Goal: Task Accomplishment & Management: Use online tool/utility

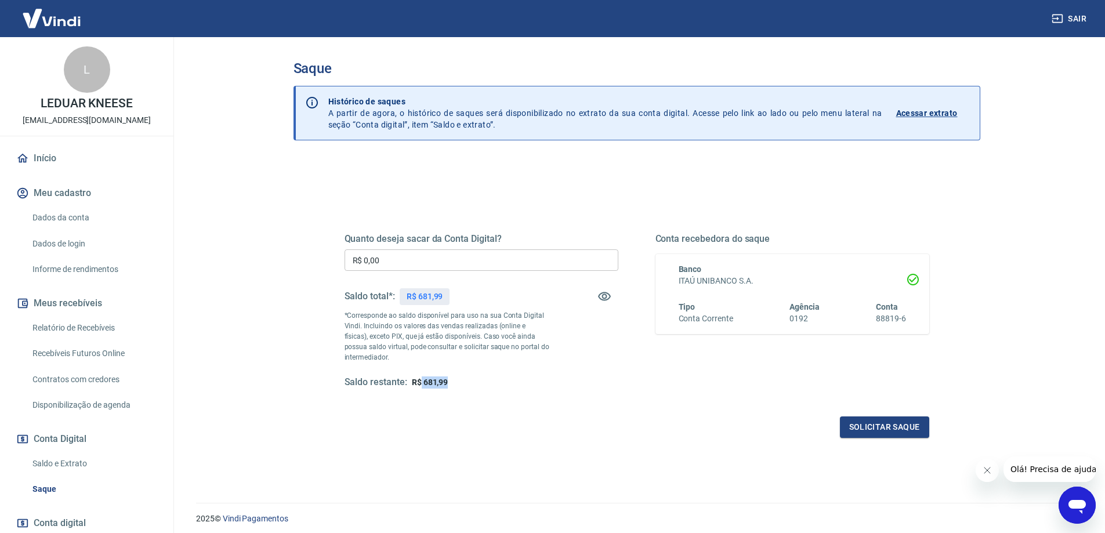
drag, startPoint x: 422, startPoint y: 382, endPoint x: 448, endPoint y: 382, distance: 26.1
click at [448, 382] on span "R$ 681,99" at bounding box center [430, 382] width 37 height 9
copy span "681,99"
click at [396, 253] on input "R$ 0,00" at bounding box center [481, 259] width 274 height 21
paste input "text"
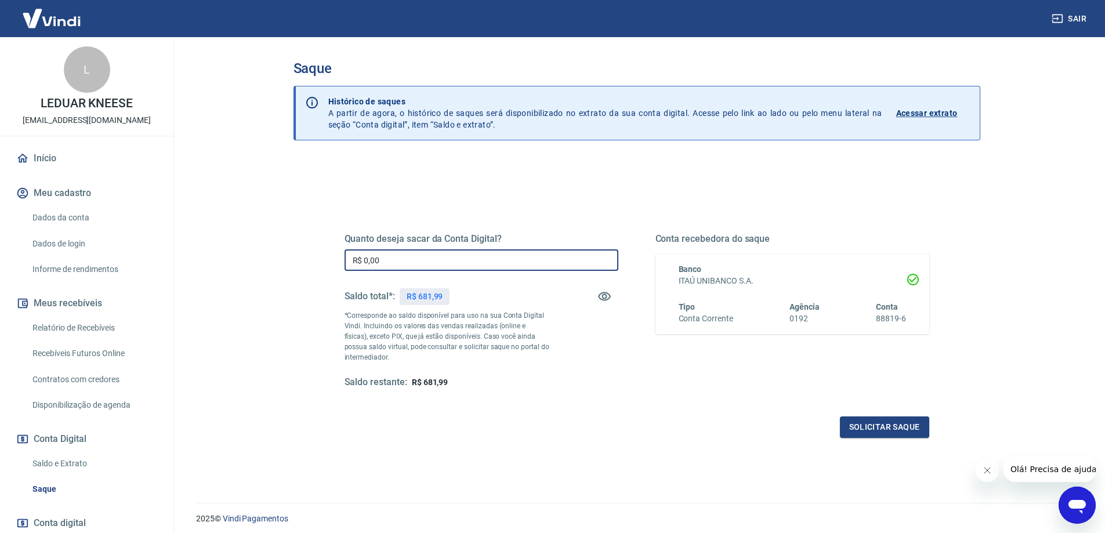
drag, startPoint x: 391, startPoint y: 256, endPoint x: 332, endPoint y: 252, distance: 59.3
click at [332, 252] on div "Quanto deseja sacar da Conta Digital? R$ 0,00 ​ Saldo total*: R$ 681,99 *Corres…" at bounding box center [637, 317] width 612 height 270
paste input "681,99"
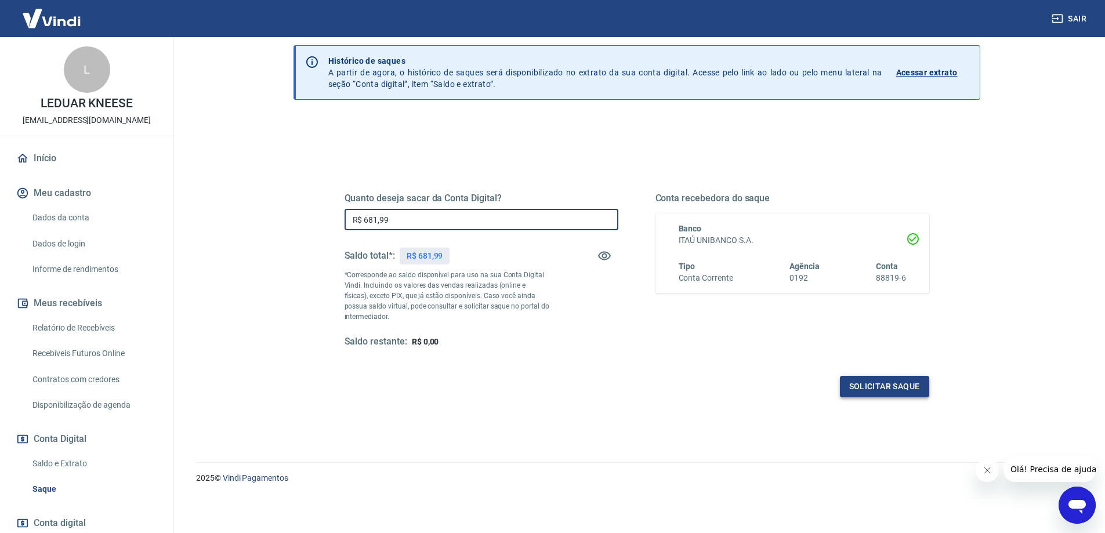
type input "R$ 681,99"
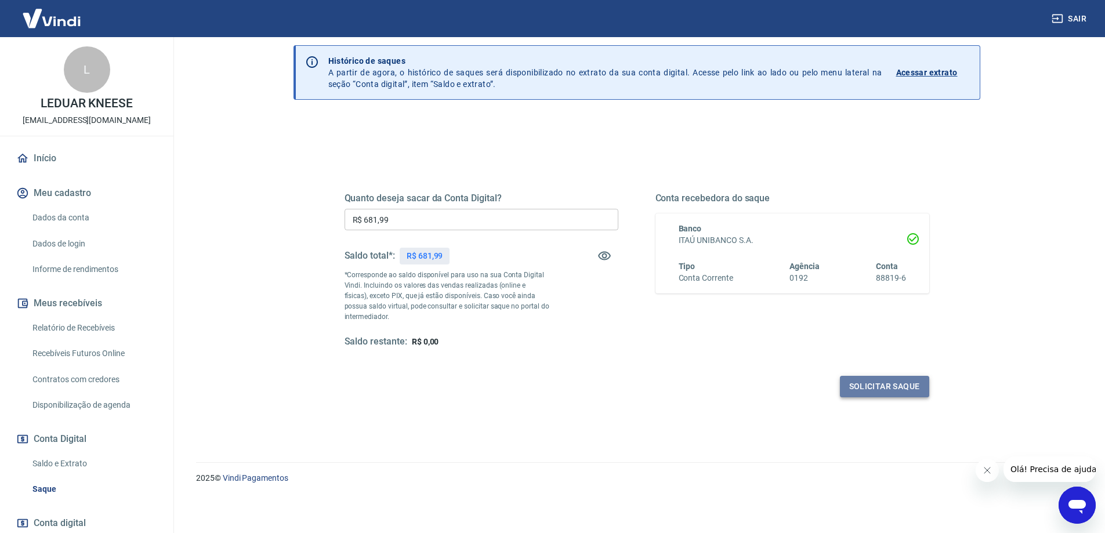
click at [884, 383] on button "Solicitar saque" at bounding box center [884, 386] width 89 height 21
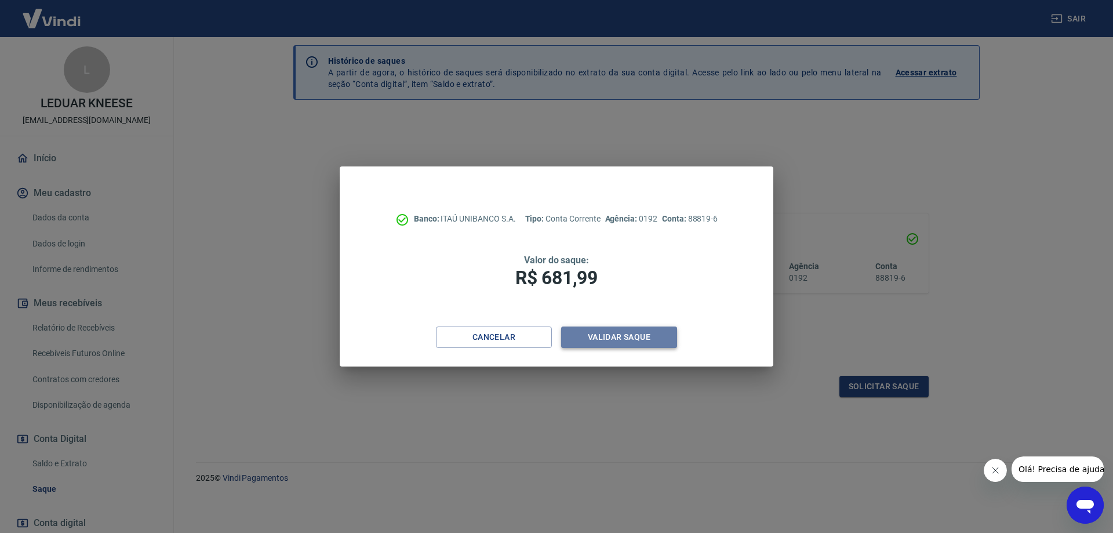
click at [628, 336] on button "Validar saque" at bounding box center [619, 336] width 116 height 21
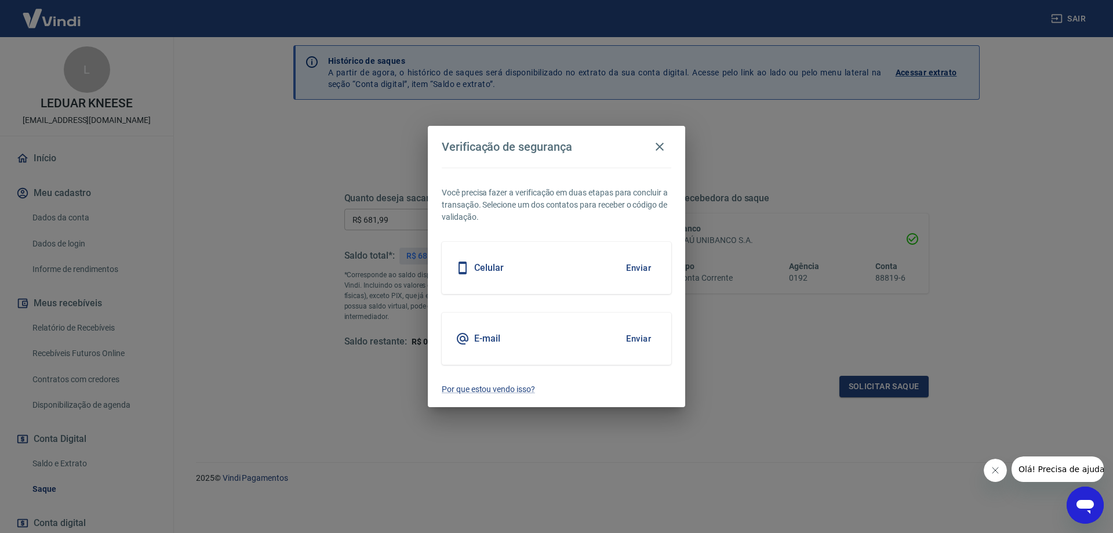
click at [636, 267] on button "Enviar" at bounding box center [639, 268] width 38 height 24
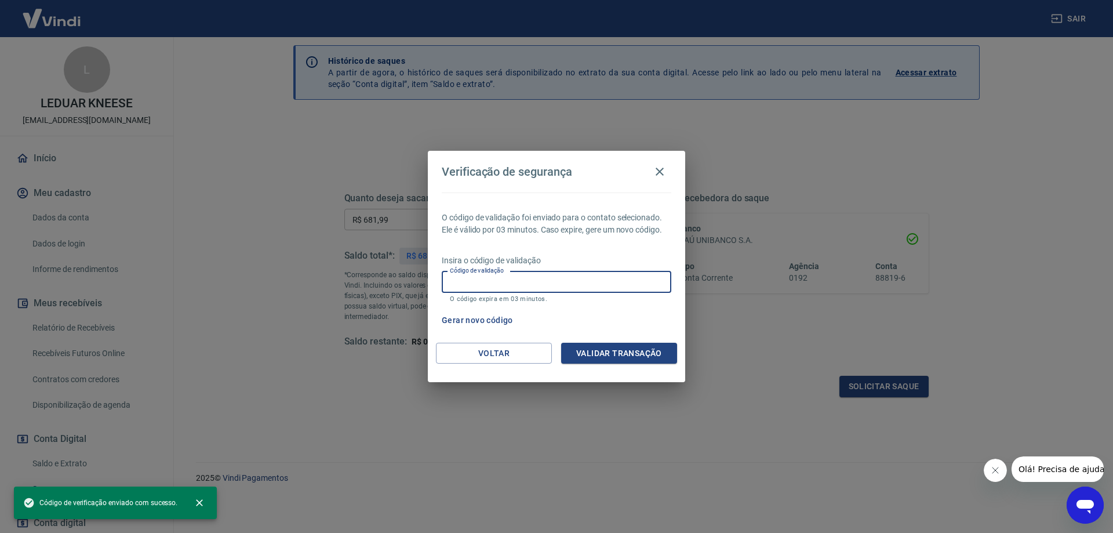
click at [502, 276] on div "Código de validação Código de validação O código expira em 03 minutos." at bounding box center [557, 286] width 230 height 31
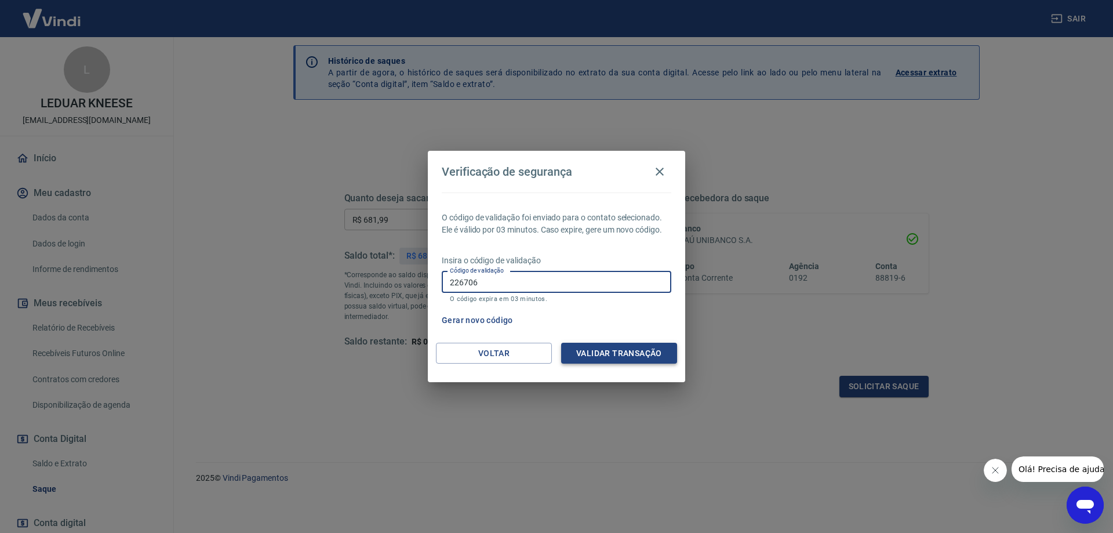
type input "226706"
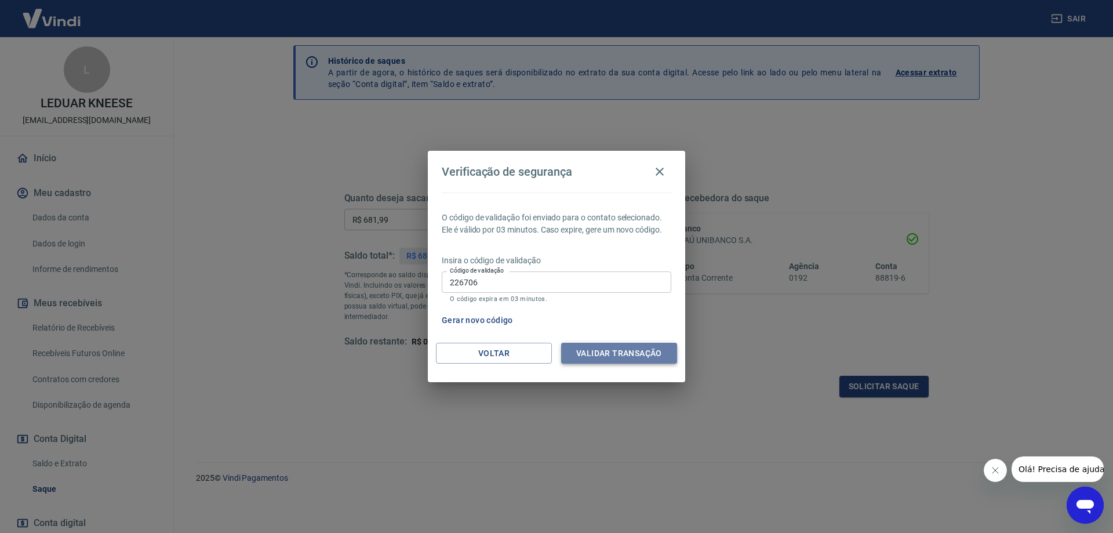
click at [624, 349] on button "Validar transação" at bounding box center [619, 353] width 116 height 21
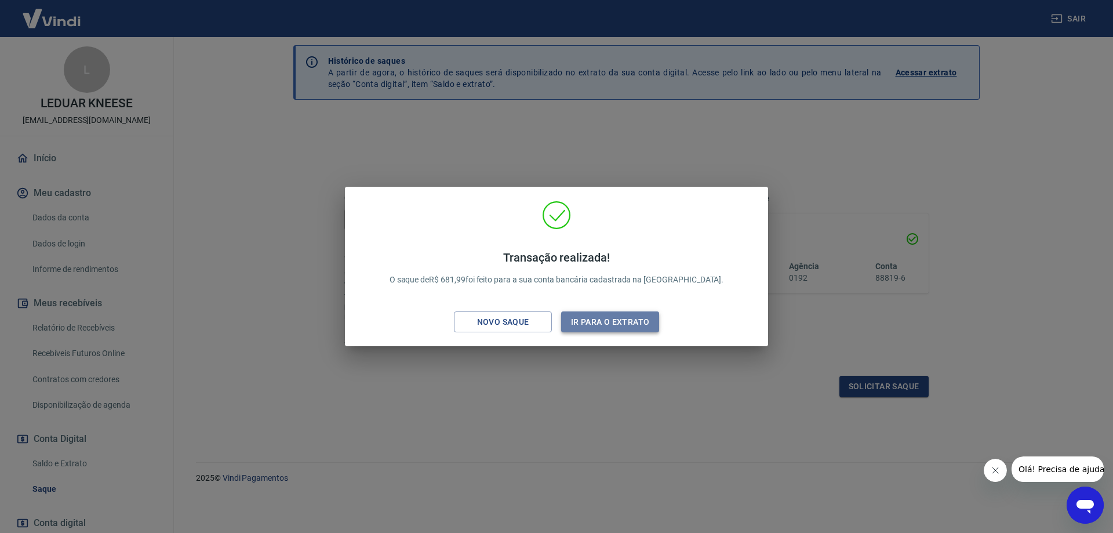
click at [600, 320] on button "Ir para o extrato" at bounding box center [610, 321] width 98 height 21
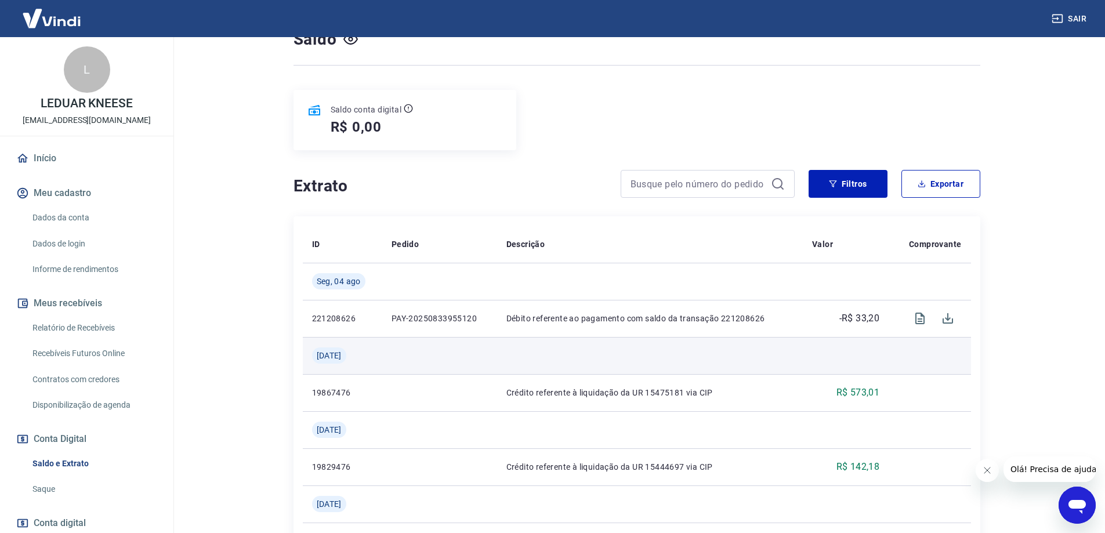
scroll to position [116, 0]
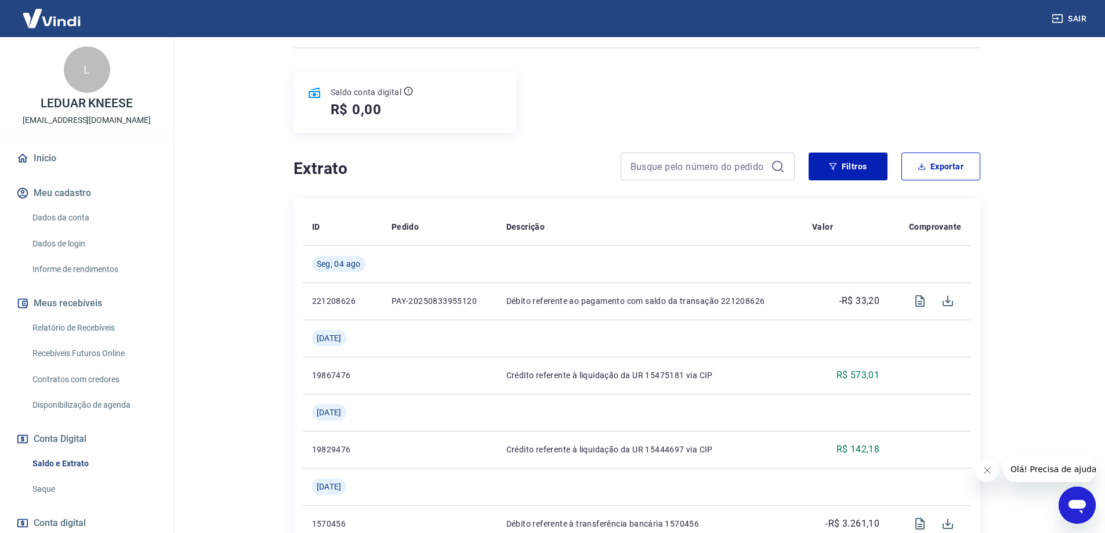
click at [1079, 17] on button "Sair" at bounding box center [1070, 18] width 42 height 21
